Goal: Task Accomplishment & Management: Complete application form

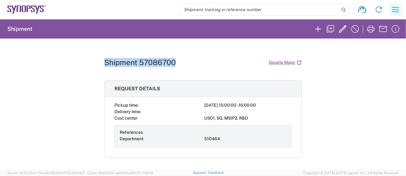
click at [393, 7] on icon "button" at bounding box center [396, 9] width 7 height 5
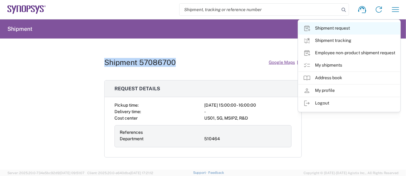
click at [337, 27] on link "Shipment request" at bounding box center [350, 28] width 102 height 12
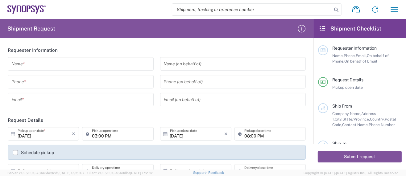
click at [355, 52] on div "Requester Information Name, Phone, Email, On behalf of Phone, On behalf of Email" at bounding box center [365, 54] width 74 height 19
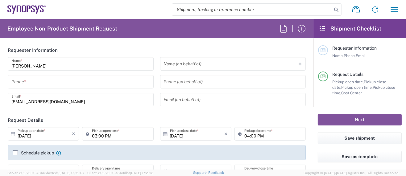
type input "Department"
type input "US01, SG, MSIP2, R&D 510464"
type input "[US_STATE]"
type input "[GEOGRAPHIC_DATA]"
type input "Delivered at Place"
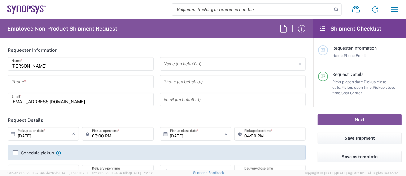
type input "[GEOGRAPHIC_DATA]"
click at [39, 83] on input "tel" at bounding box center [80, 82] width 139 height 11
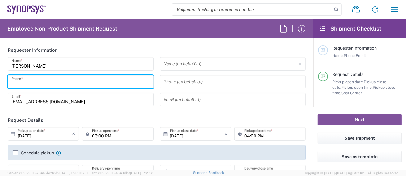
type input "Hillsboro US03"
type input "5039399670"
click at [96, 61] on input "[PERSON_NAME]" at bounding box center [80, 64] width 139 height 11
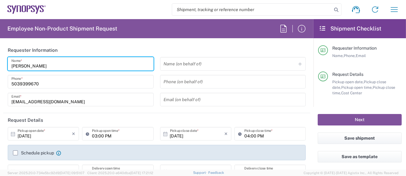
type input "[EMAIL_ADDRESS][DOMAIN_NAME]"
type input "5039399670"
type input "Synopsys Inc."
type input "2025 NE Cornelius Pass Rd."
type input "HILLSBORO"
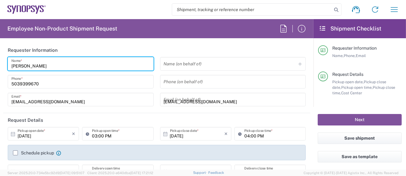
type input "[US_STATE]"
type input "97124"
type input "5039399670"
type input "[EMAIL_ADDRESS][DOMAIN_NAME]"
type input "[PERSON_NAME]"
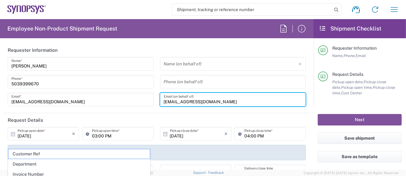
drag, startPoint x: 149, startPoint y: 98, endPoint x: 135, endPoint y: 100, distance: 14.9
click at [131, 97] on div "Sarah Wing Name * 5039399670 Phone * wing@synopsys.com Email * Name (on behalf …" at bounding box center [157, 84] width 305 height 54
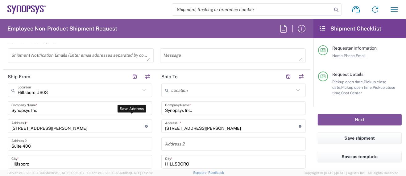
scroll to position [288, 0]
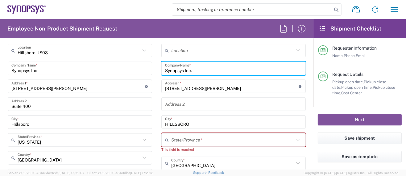
drag, startPoint x: 206, startPoint y: 67, endPoint x: 146, endPoint y: 66, distance: 60.5
click at [146, 66] on div "Ship From Hillsboro US03 Location Hillsboro US03 Aachen DE04 Agrate Brianza IT0…" at bounding box center [157, 173] width 308 height 287
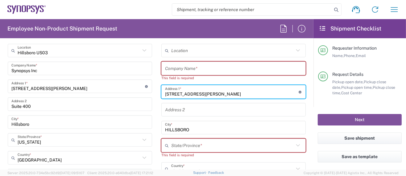
drag, startPoint x: 227, startPoint y: 91, endPoint x: 134, endPoint y: 90, distance: 93.3
click at [132, 90] on div "Ship From Hillsboro US03 Location Hillsboro US03 Aachen DE04 Agrate Brianza IT0…" at bounding box center [157, 176] width 308 height 292
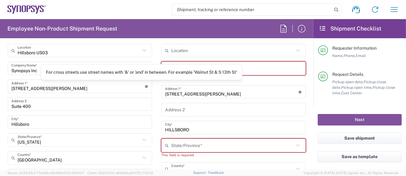
click at [177, 72] on div "For cross streets use street names with '&' or 'and' in between. For example 'W…" at bounding box center [141, 72] width 191 height 6
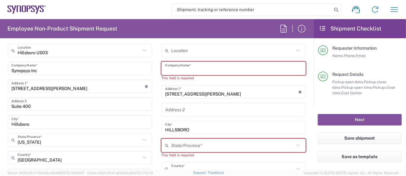
click at [179, 69] on input "text" at bounding box center [233, 68] width 137 height 11
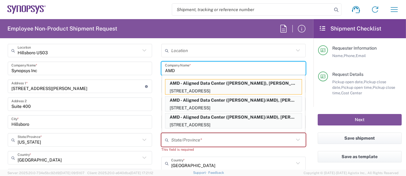
drag, startPoint x: 176, startPoint y: 68, endPoint x: 142, endPoint y: 71, distance: 34.1
click at [142, 71] on div "Ship From Hillsboro US03 Location Hillsboro US03 Aachen DE04 Agrate Brianza IT0…" at bounding box center [157, 173] width 308 height 287
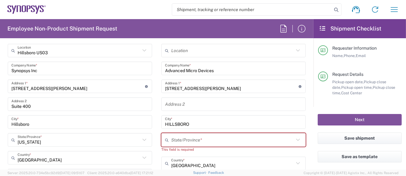
click at [162, 68] on div "Advanced Micro Devices Company Name *" at bounding box center [234, 69] width 145 height 14
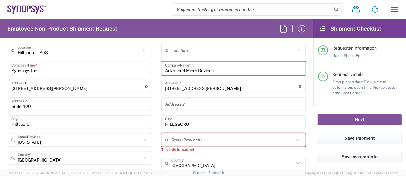
click at [165, 69] on input "Advanced Micro Devices" at bounding box center [233, 68] width 137 height 11
drag, startPoint x: 224, startPoint y: 69, endPoint x: 173, endPoint y: 69, distance: 51.6
click at [173, 69] on input "AMD-Advanced Micro Devices" at bounding box center [233, 68] width 137 height 11
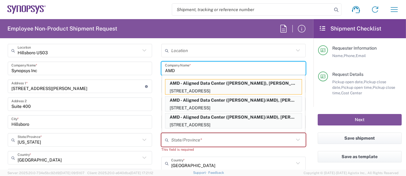
click at [174, 69] on input "AMD" at bounding box center [233, 68] width 137 height 11
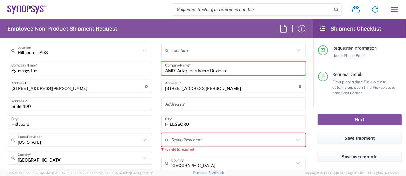
type input "AMD - Advanced Micro Devices"
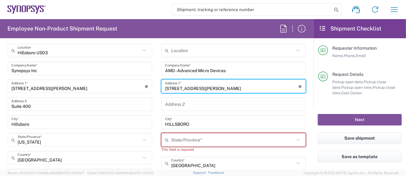
drag, startPoint x: 225, startPoint y: 86, endPoint x: 139, endPoint y: 82, distance: 85.7
click at [139, 82] on div "Ship From Hillsboro US03 Location Hillsboro US03 Aachen DE04 Agrate Brianza IT0…" at bounding box center [157, 173] width 308 height 287
paste input "485 Augustine Dr"
type input "2485 Augustine Dr"
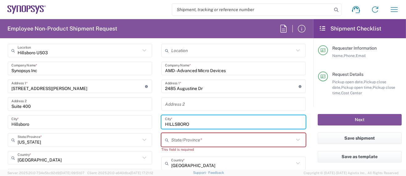
drag, startPoint x: 193, startPoint y: 123, endPoint x: 138, endPoint y: 120, distance: 55.7
click at [138, 120] on div "Ship From Hillsboro US03 Location Hillsboro US03 Aachen DE04 Agrate Brianza IT0…" at bounding box center [157, 173] width 308 height 287
paste input "Santa Clara"
type input "Santa Clara"
click at [173, 140] on input "text" at bounding box center [232, 140] width 123 height 11
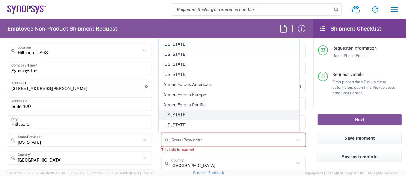
click at [176, 113] on span "[US_STATE]" at bounding box center [229, 115] width 140 height 10
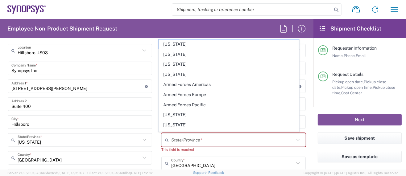
type input "[US_STATE]"
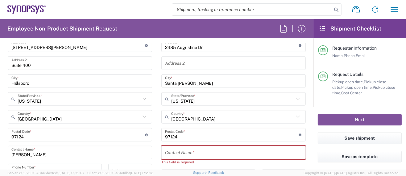
scroll to position [370, 0]
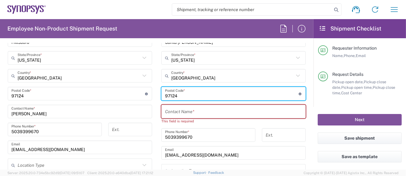
drag, startPoint x: 177, startPoint y: 95, endPoint x: 119, endPoint y: 91, distance: 58.5
click at [119, 91] on div "Ship From Hillsboro US03 Location Hillsboro US03 Aachen DE04 Agrate Brianza IT0…" at bounding box center [157, 88] width 308 height 281
paste input "95054"
type input "95054"
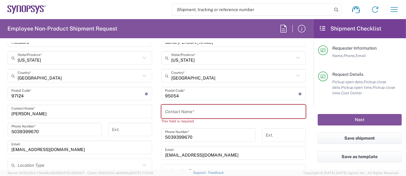
click at [207, 110] on input "text" at bounding box center [233, 112] width 137 height 11
paste input "Marc Daguin"
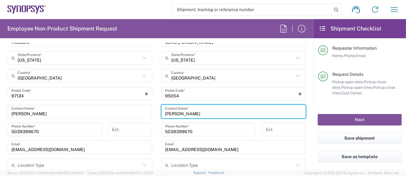
type input "Marc Daguin"
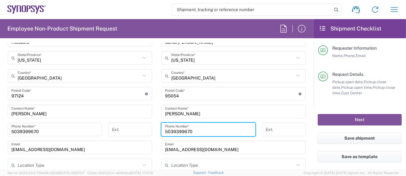
drag, startPoint x: 203, startPoint y: 130, endPoint x: 95, endPoint y: 121, distance: 108.4
click at [95, 121] on div "Ship From Hillsboro US03 Location Hillsboro US03 Aachen DE04 Agrate Brianza IT0…" at bounding box center [157, 86] width 308 height 276
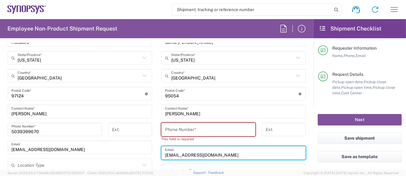
drag, startPoint x: 209, startPoint y: 155, endPoint x: 139, endPoint y: 152, distance: 69.9
click at [139, 152] on div "Ship From Hillsboro US03 Location Hillsboro US03 Aachen DE04 Agrate Brianza IT0…" at bounding box center [157, 88] width 308 height 281
paste input "Marc.Daguin@amd"
type input "Marc.Daguin@amd.com"
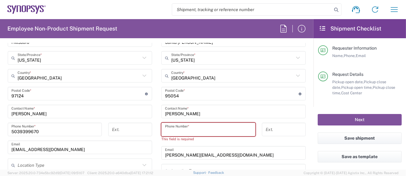
paste input "(408) 749-4000"
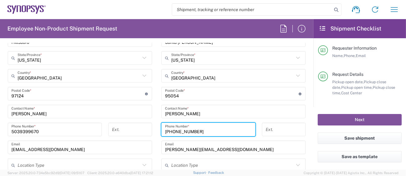
type input "(408) 749-4000"
click at [211, 141] on div "Marc.Daguin@amd.com Email" at bounding box center [234, 148] width 145 height 14
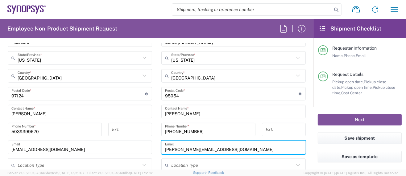
click at [11, 130] on input "5039399670" at bounding box center [54, 129] width 87 height 11
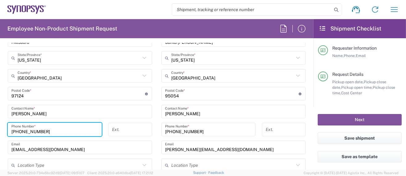
click at [31, 130] on input "(503) 9399670" at bounding box center [54, 129] width 87 height 11
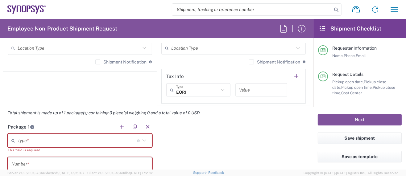
scroll to position [494, 0]
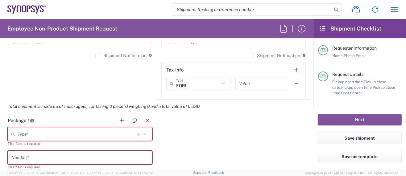
type input "(503) 939-9670"
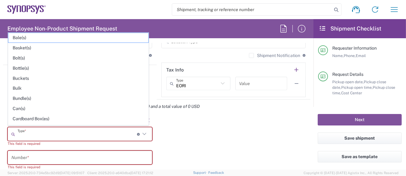
click at [45, 131] on input "text" at bounding box center [78, 134] width 120 height 11
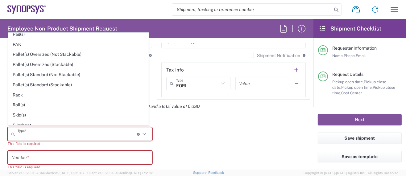
scroll to position [281, 0]
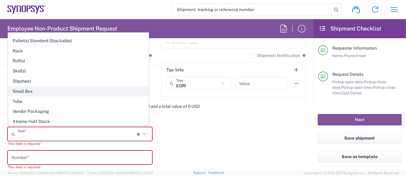
click at [32, 87] on span "Small Box" at bounding box center [78, 92] width 140 height 10
type input "Small Box"
type input "12.25"
type input "11"
type input "1.5"
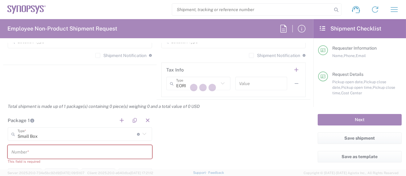
click at [18, 154] on div at bounding box center [203, 88] width 406 height 176
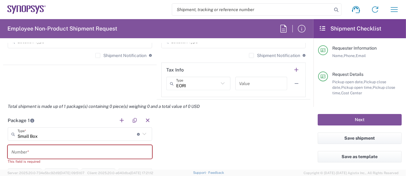
click at [24, 148] on input "text" at bounding box center [79, 152] width 137 height 11
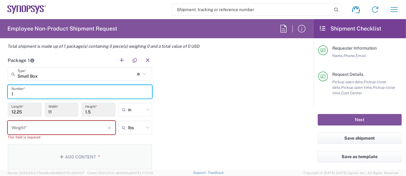
scroll to position [576, 0]
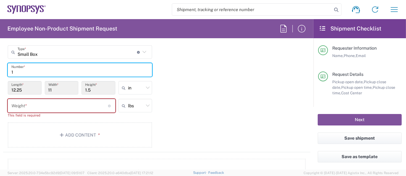
type input "1"
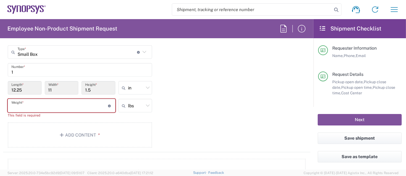
click at [32, 105] on input "number" at bounding box center [59, 106] width 97 height 11
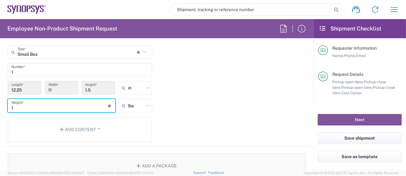
scroll to position [617, 0]
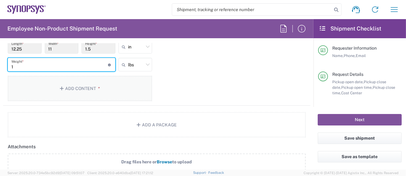
type input "1"
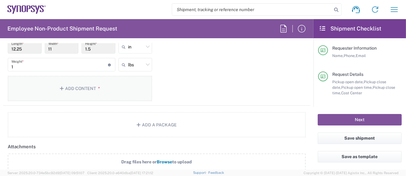
click at [74, 85] on button "Add Content *" at bounding box center [80, 88] width 145 height 25
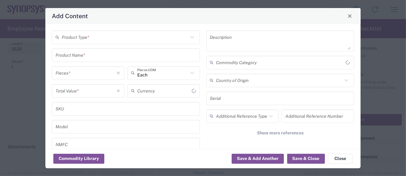
type input "US Dollar"
click at [82, 39] on input "text" at bounding box center [125, 37] width 127 height 11
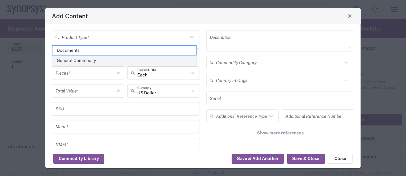
click at [68, 62] on span "General Commodity" at bounding box center [125, 61] width 144 height 10
type input "General Commodity"
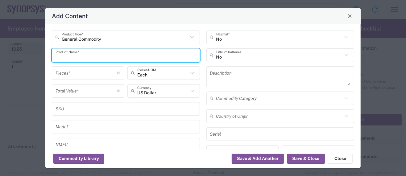
click at [74, 56] on input "text" at bounding box center [126, 55] width 141 height 11
paste input "Novaray daughtercards"
click at [73, 58] on input "Novaray daughtercards" at bounding box center [126, 55] width 141 height 11
click at [123, 55] on input "Novaray Daughtercard" at bounding box center [126, 55] width 141 height 11
drag, startPoint x: 103, startPoint y: 56, endPoint x: 3, endPoint y: 57, distance: 99.5
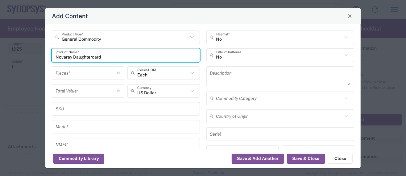
click at [3, 57] on div "Add Content General Commodity Product Type * Novaray Daughtercard Product Name …" at bounding box center [203, 88] width 406 height 176
type input "Novaray Daughtercard"
click at [225, 79] on textarea at bounding box center [280, 76] width 141 height 17
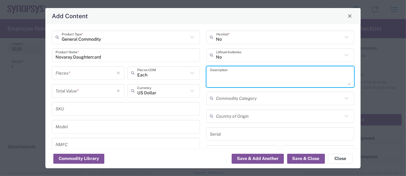
paste textarea "Novaray Daughtercard"
type textarea "Novaray Daughtercard"
click at [67, 73] on input "number" at bounding box center [87, 73] width 62 height 11
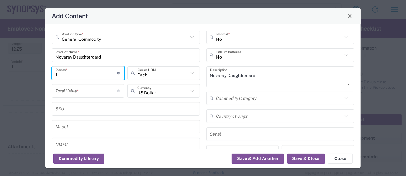
type input "1"
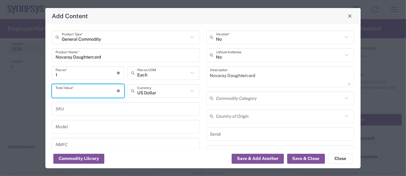
click at [63, 90] on input "number" at bounding box center [87, 91] width 62 height 11
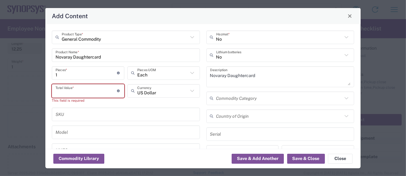
click at [91, 90] on input "number" at bounding box center [87, 91] width 62 height 11
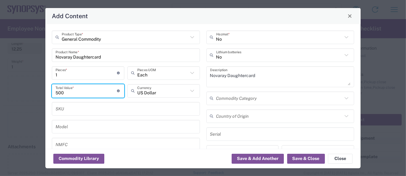
type input "500"
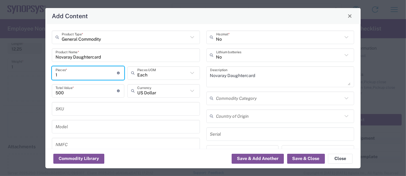
drag, startPoint x: 59, startPoint y: 73, endPoint x: 46, endPoint y: 73, distance: 13.0
click at [46, 73] on div "General Commodity Product Type * Novaray Daughtercard Product Name * 1 Pieces *…" at bounding box center [203, 86] width 316 height 125
type input "2"
type input "1000"
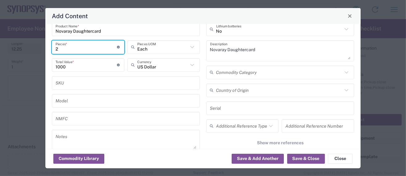
scroll to position [0, 0]
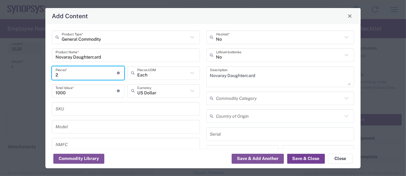
type input "2"
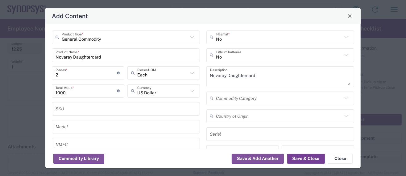
click at [297, 158] on button "Save & Close" at bounding box center [307, 159] width 38 height 10
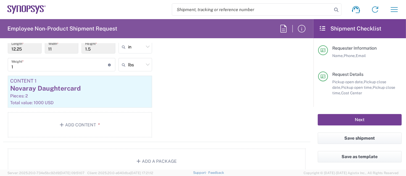
click at [334, 120] on button "Next" at bounding box center [360, 119] width 84 height 11
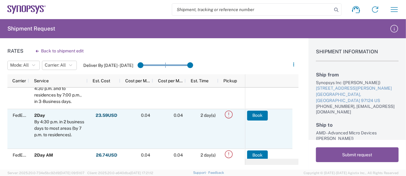
scroll to position [28, 0]
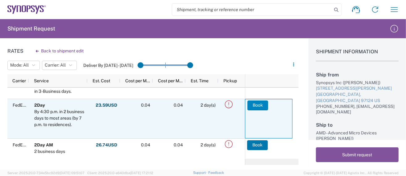
click at [253, 103] on button "Book" at bounding box center [258, 106] width 21 height 10
